Goal: Task Accomplishment & Management: Use online tool/utility

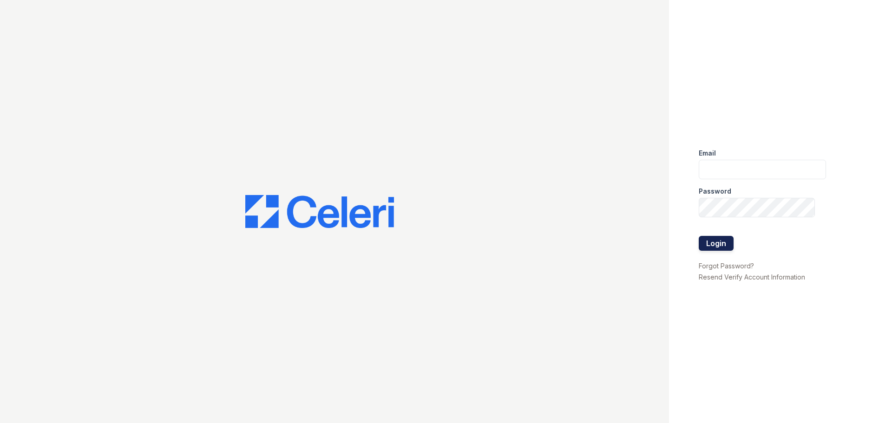
type input "[EMAIL_ADDRESS][DOMAIN_NAME]"
click at [707, 239] on button "Login" at bounding box center [716, 243] width 35 height 15
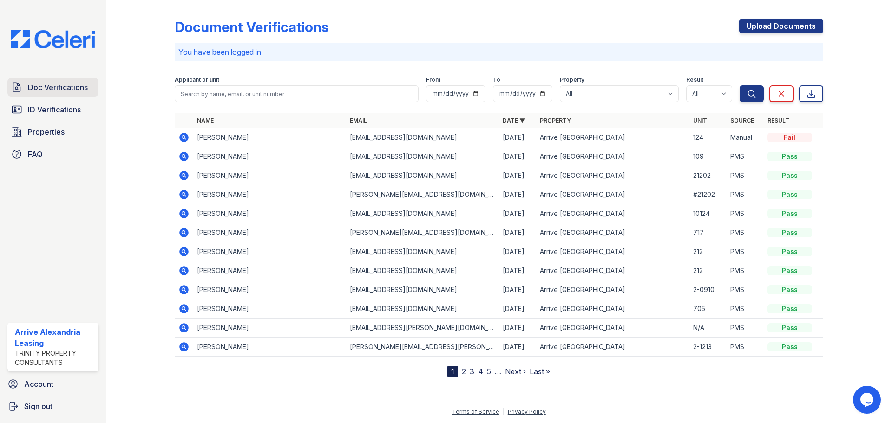
click at [70, 92] on span "Doc Verifications" at bounding box center [58, 87] width 60 height 11
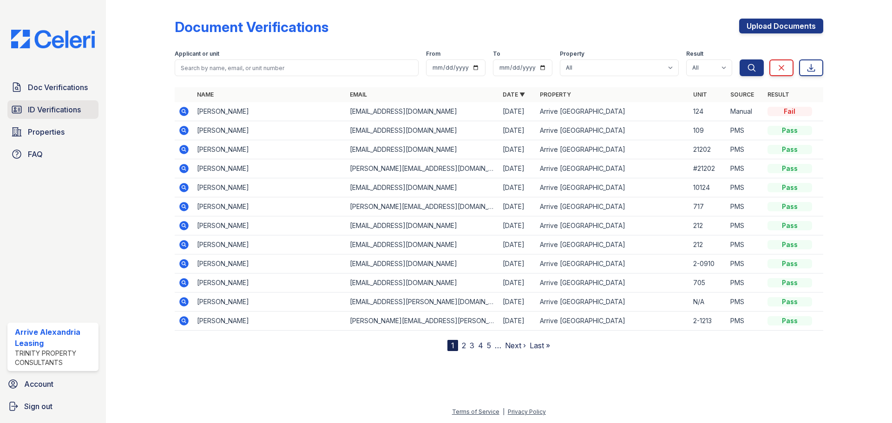
click at [57, 107] on span "ID Verifications" at bounding box center [54, 109] width 53 height 11
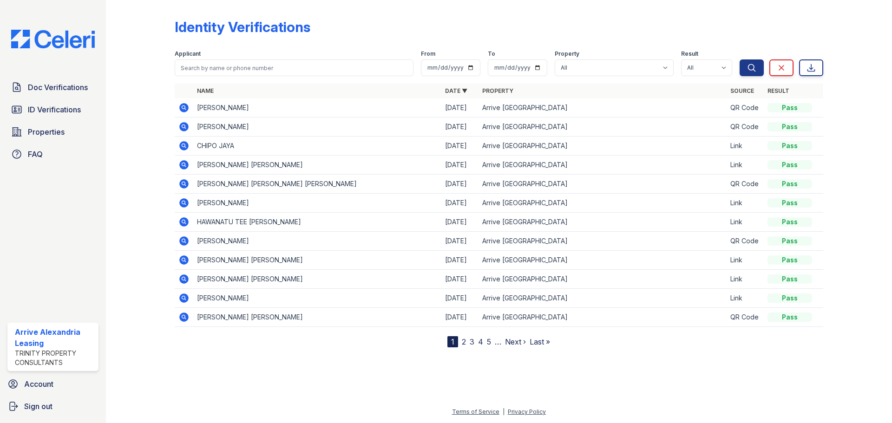
click at [183, 107] on icon at bounding box center [183, 107] width 2 height 2
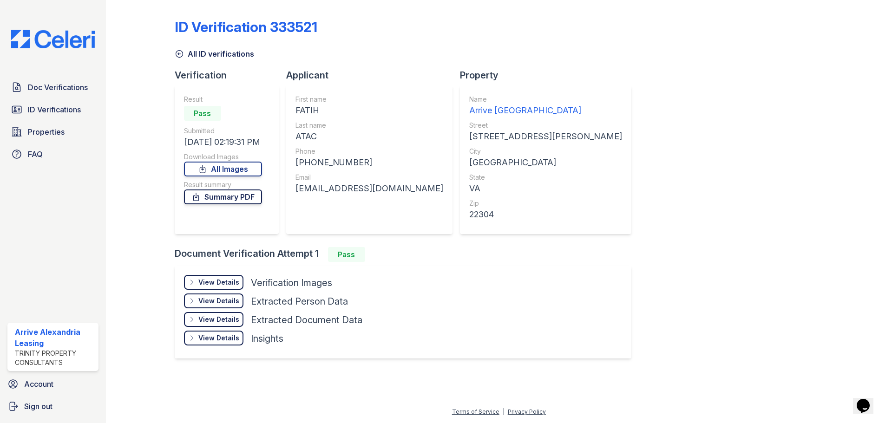
click at [248, 201] on link "Summary PDF" at bounding box center [223, 197] width 78 height 15
